Goal: Task Accomplishment & Management: Manage account settings

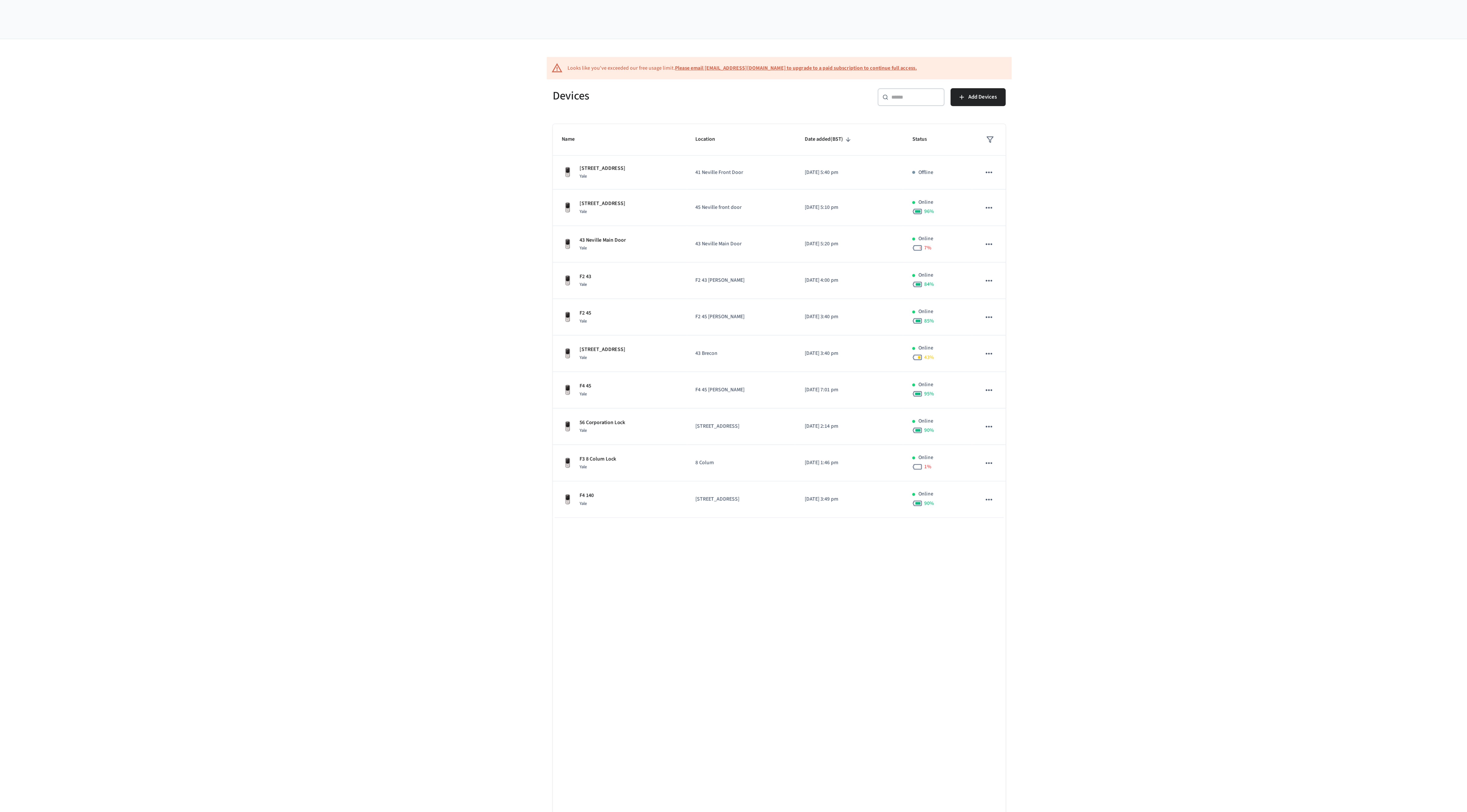
click at [828, 49] on div "​ ​ Add Devices" at bounding box center [797, 55] width 133 height 19
click at [820, 56] on input "text" at bounding box center [811, 56] width 28 height 4
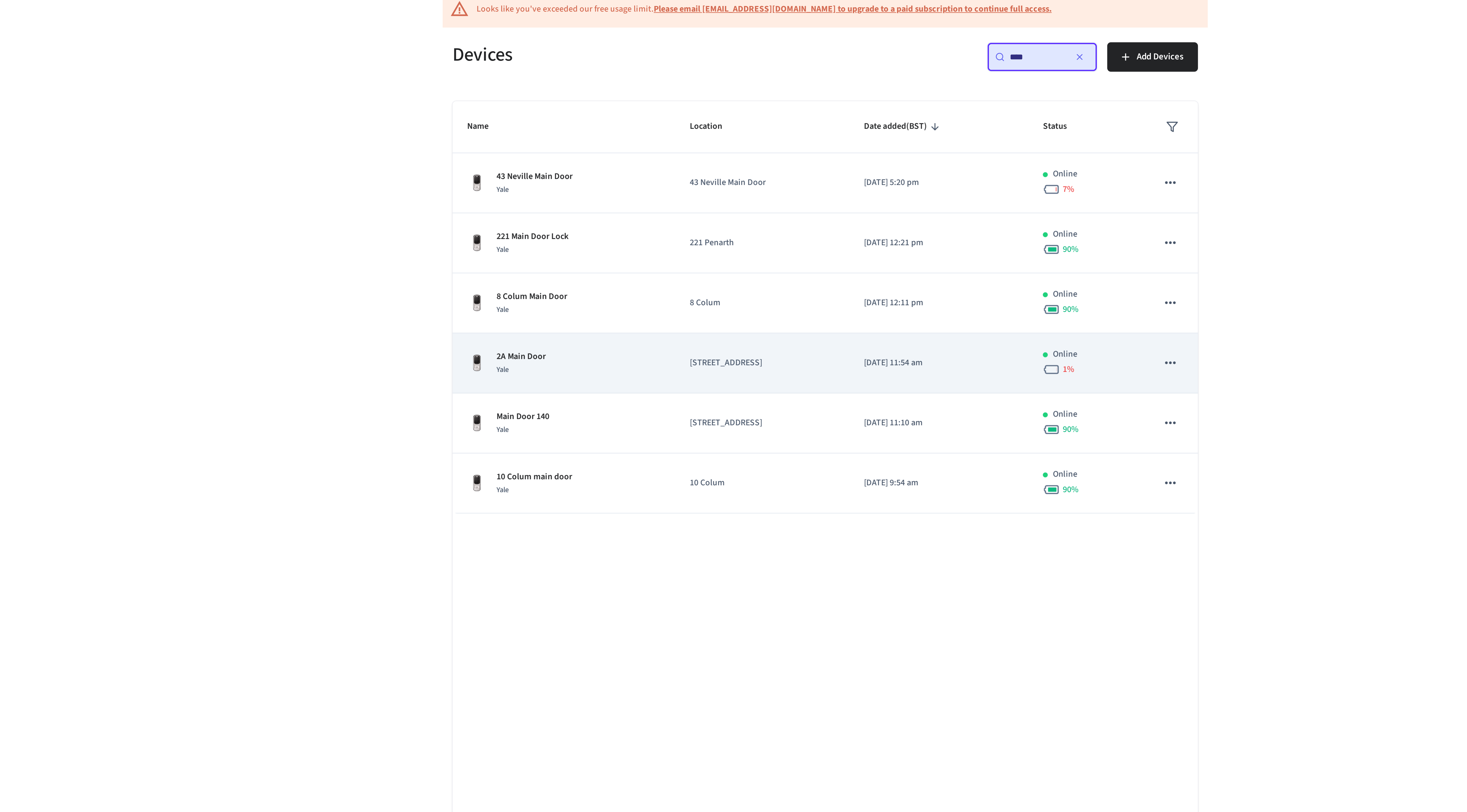
type input "****"
click at [678, 168] on td "2A Main Door Yale" at bounding box center [642, 163] width 78 height 21
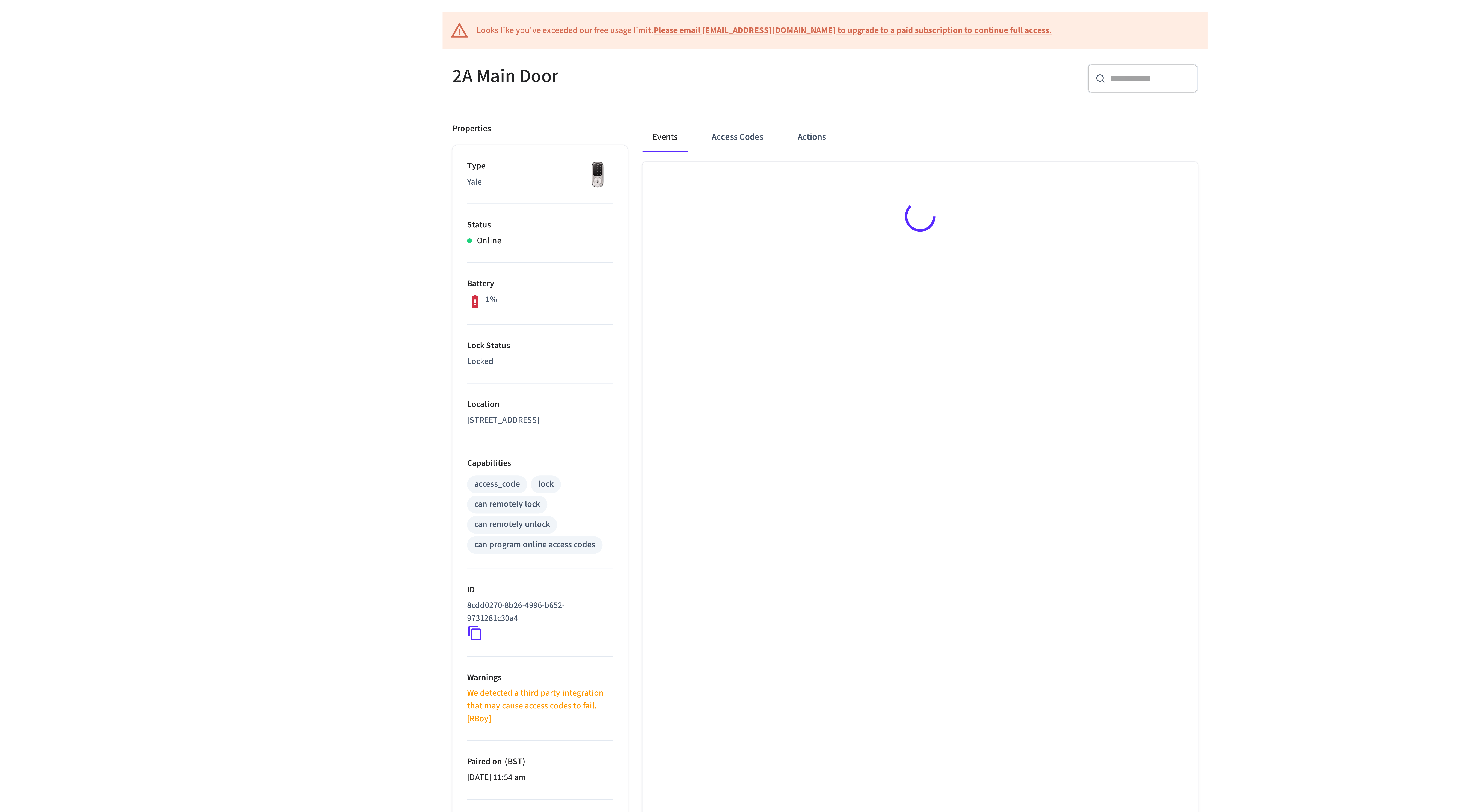
scroll to position [1, 0]
click at [725, 85] on button "Actions" at bounding box center [729, 85] width 17 height 10
click at [696, 85] on button "Access Codes" at bounding box center [702, 85] width 25 height 10
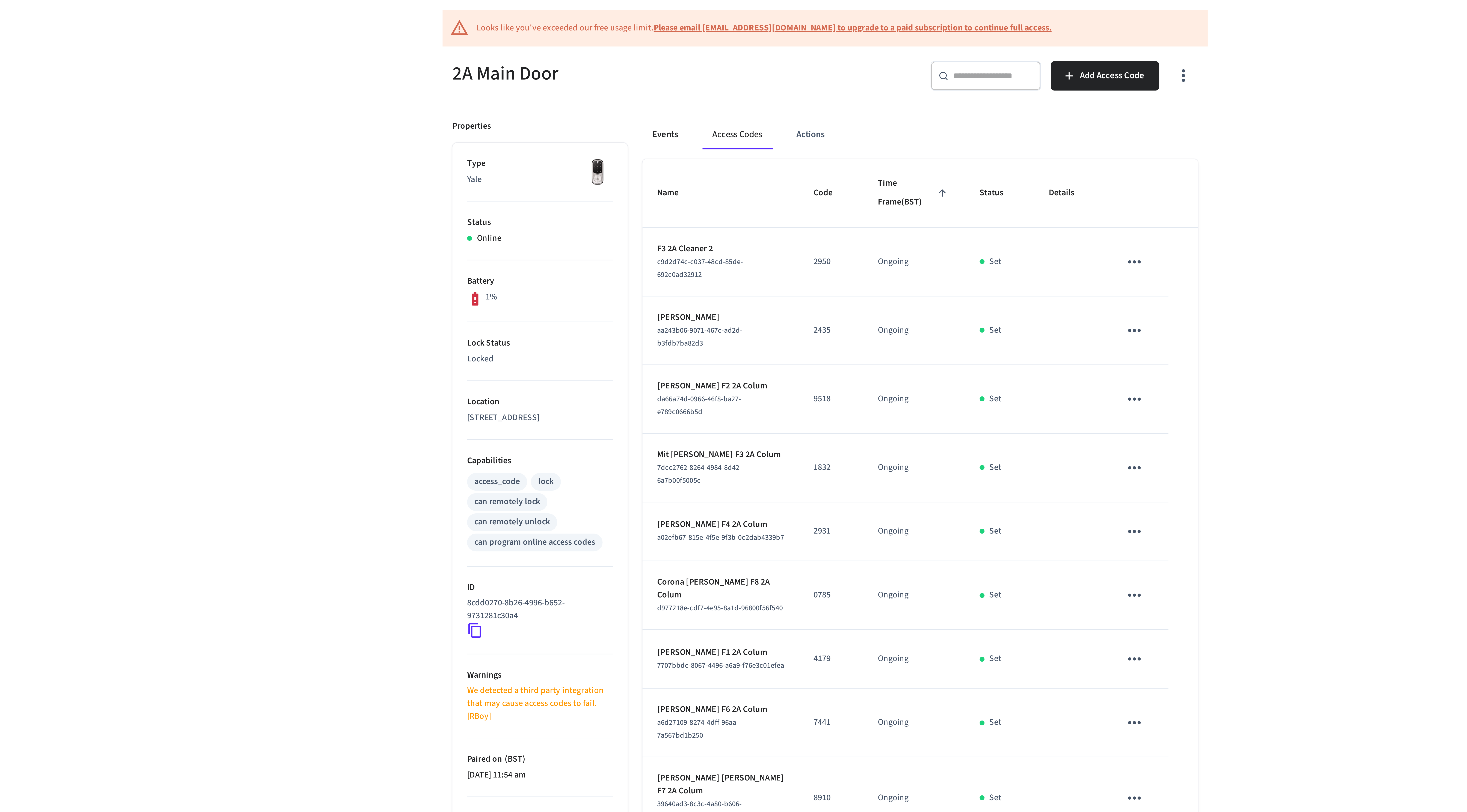
click at [681, 85] on button "Events" at bounding box center [678, 85] width 16 height 10
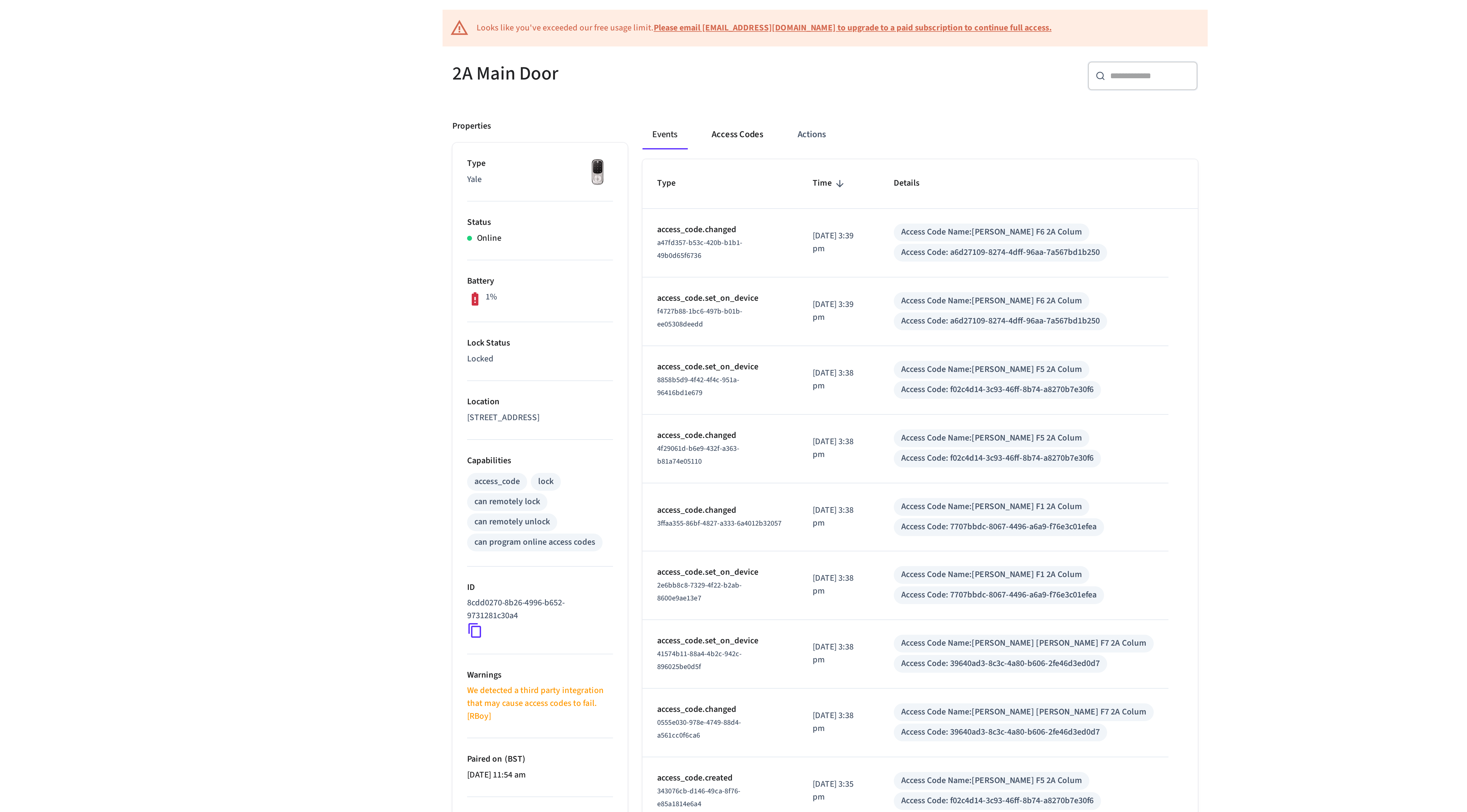
click at [704, 84] on button "Access Codes" at bounding box center [702, 85] width 25 height 10
